Goal: Task Accomplishment & Management: Manage account settings

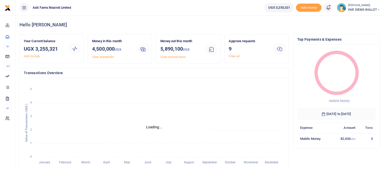
scroll to position [5, 4]
click at [330, 8] on span at bounding box center [330, 8] width 0 height 0
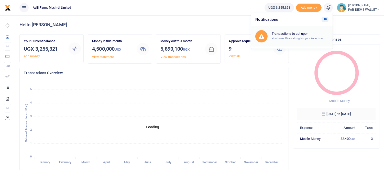
click at [292, 37] on small "You have 10 awaiting for your to act on" at bounding box center [296, 39] width 51 height 4
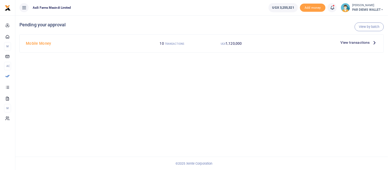
click at [373, 42] on icon at bounding box center [375, 43] width 6 height 6
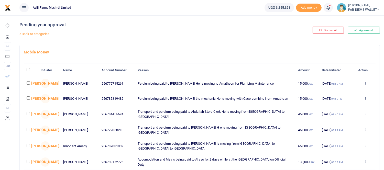
click at [29, 85] on input "checkbox" at bounding box center [28, 82] width 3 height 3
checkbox input "true"
click at [29, 115] on input "checkbox" at bounding box center [28, 113] width 3 height 3
checkbox input "true"
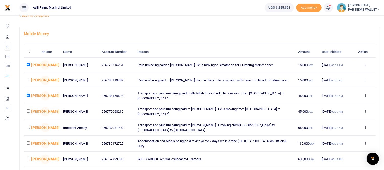
scroll to position [28, 0]
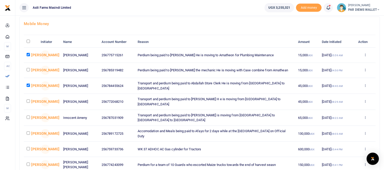
click at [27, 103] on input "checkbox" at bounding box center [28, 100] width 3 height 3
checkbox input "true"
click at [26, 124] on td at bounding box center [31, 118] width 14 height 16
click at [30, 125] on td at bounding box center [31, 118] width 14 height 16
click at [29, 119] on input "checkbox" at bounding box center [28, 117] width 3 height 3
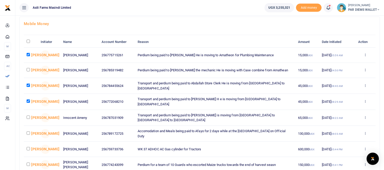
checkbox input "true"
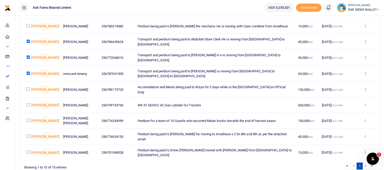
scroll to position [85, 0]
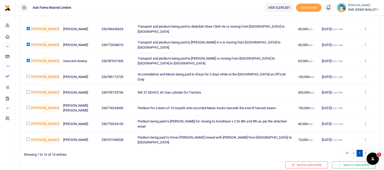
click at [29, 109] on input "checkbox" at bounding box center [28, 107] width 3 height 3
checkbox input "true"
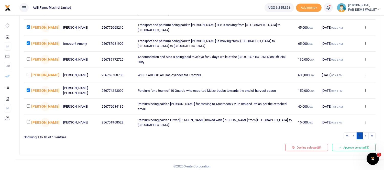
scroll to position [113, 0]
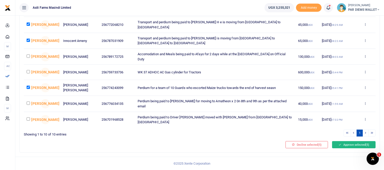
click at [341, 143] on button "Approve selected (5)" at bounding box center [353, 144] width 43 height 7
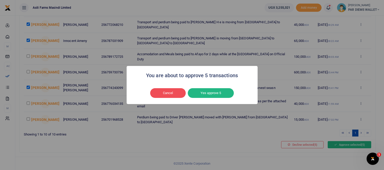
scroll to position [101, 0]
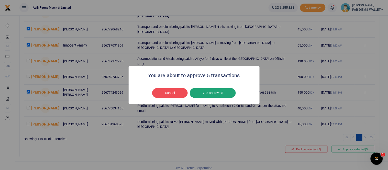
click at [213, 91] on button "Yes approve 5" at bounding box center [213, 93] width 46 height 10
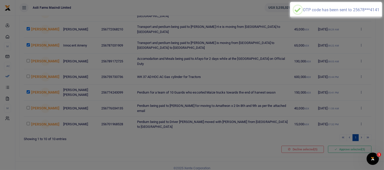
scroll to position [95, 0]
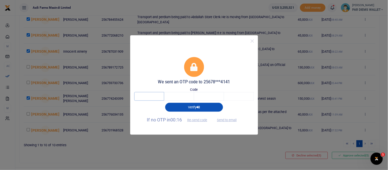
click at [140, 96] on input "text" at bounding box center [149, 96] width 30 height 9
type input "8"
type input "5"
type input "2"
type input "5"
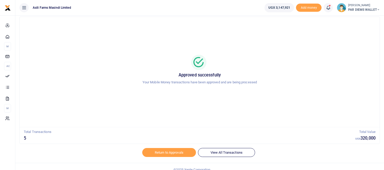
scroll to position [18, 0]
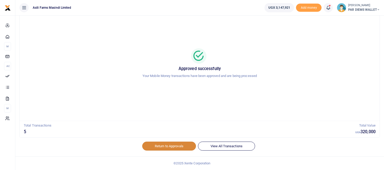
click at [169, 144] on link "Return to Approvals" at bounding box center [169, 146] width 54 height 9
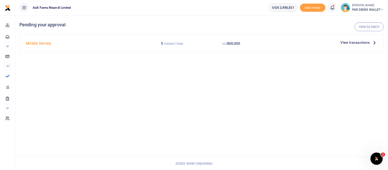
click at [331, 9] on icon at bounding box center [331, 8] width 5 height 6
click at [260, 79] on div "View by batch Pending your approval Mobile Money 5 TRANSACTIONS UGX 800,000 Vie…" at bounding box center [201, 92] width 372 height 155
